Goal: Information Seeking & Learning: Learn about a topic

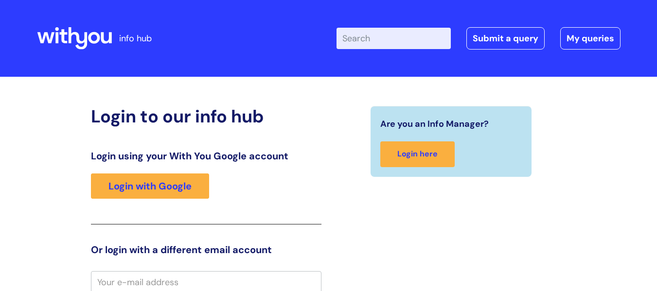
scroll to position [3, 0]
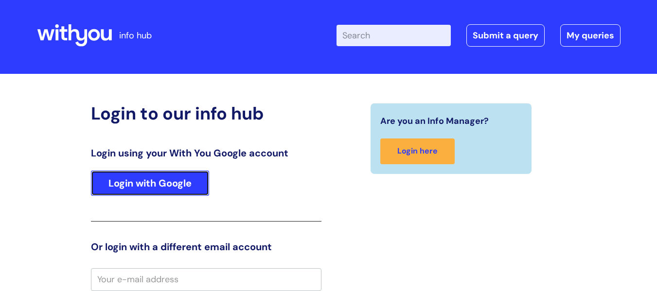
click at [182, 191] on link "Login with Google" at bounding box center [150, 183] width 118 height 25
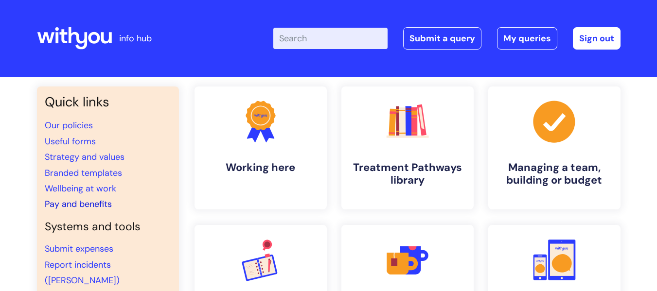
click at [101, 206] on link "Pay and benefits" at bounding box center [78, 204] width 67 height 12
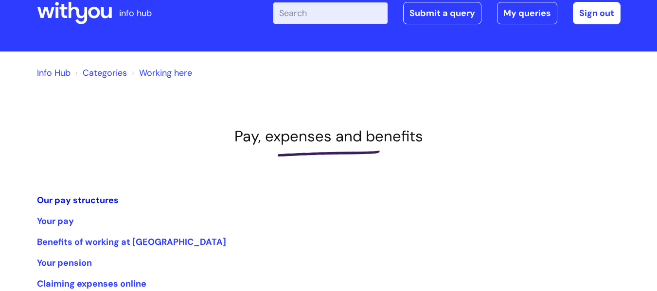
scroll to position [49, 0]
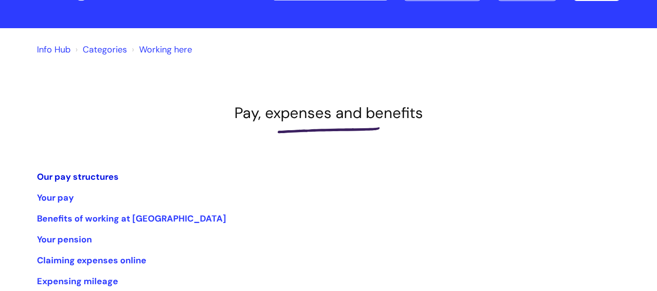
click at [77, 177] on link "Our pay structures" at bounding box center [78, 177] width 82 height 12
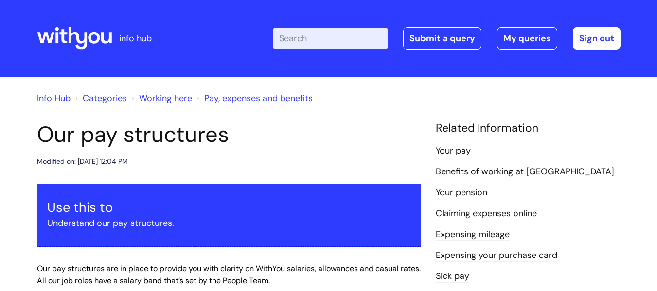
drag, startPoint x: 413, startPoint y: 91, endPoint x: 398, endPoint y: 93, distance: 14.7
click at [411, 93] on ol "Info Hub Categories Working here Pay, expenses and benefits" at bounding box center [328, 96] width 583 height 19
